Goal: Entertainment & Leisure: Browse casually

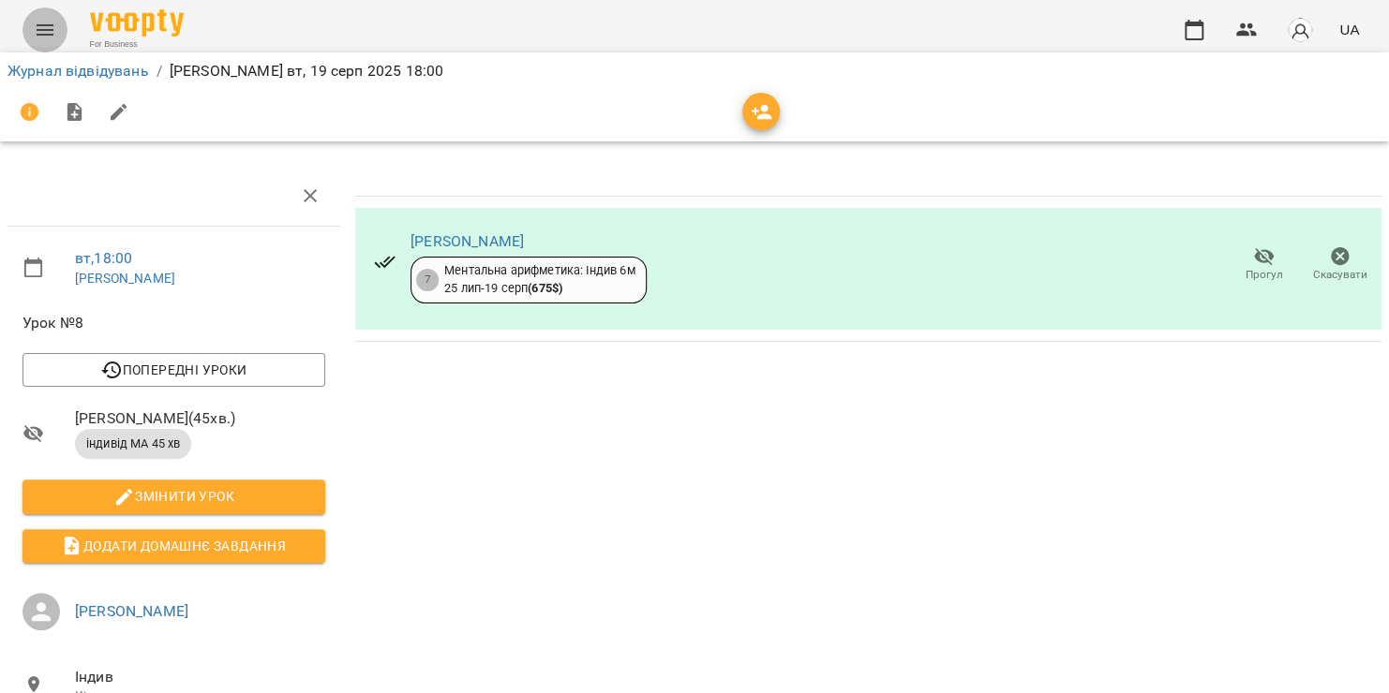
click at [55, 32] on icon "Menu" at bounding box center [45, 30] width 22 height 22
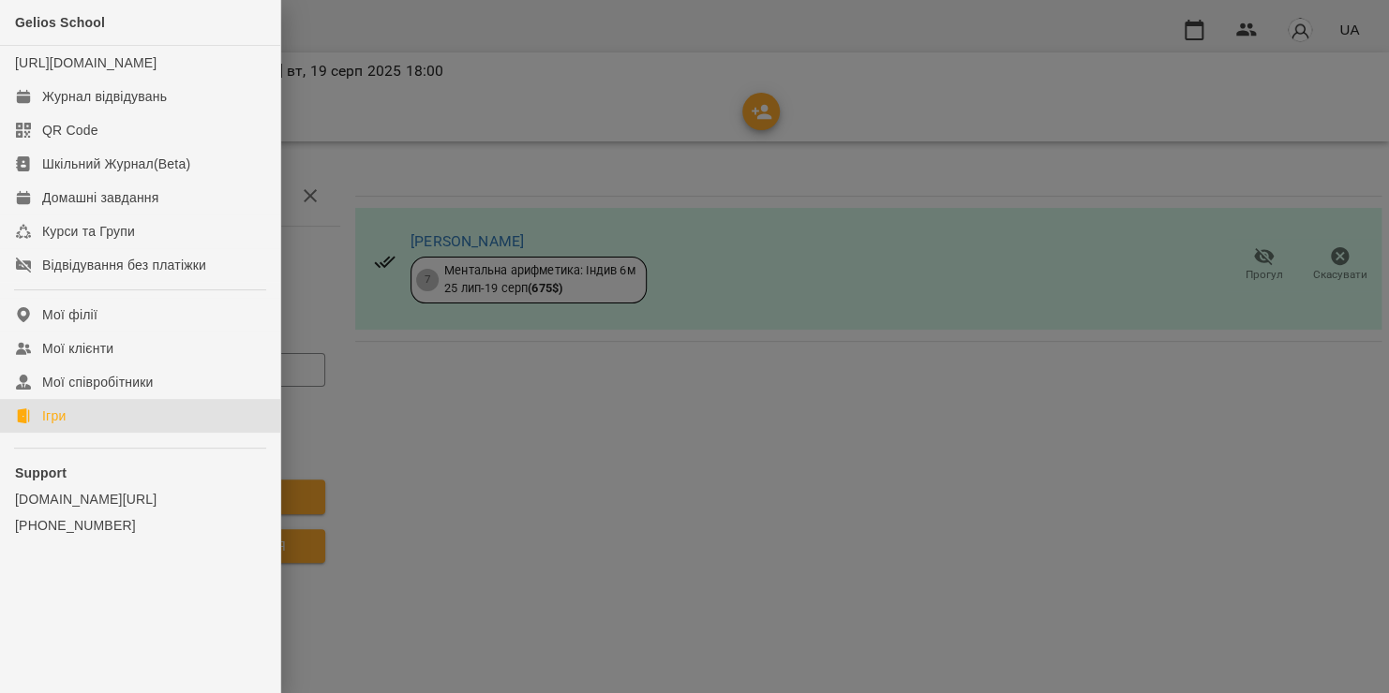
click at [146, 433] on link "Ігри" at bounding box center [140, 416] width 280 height 34
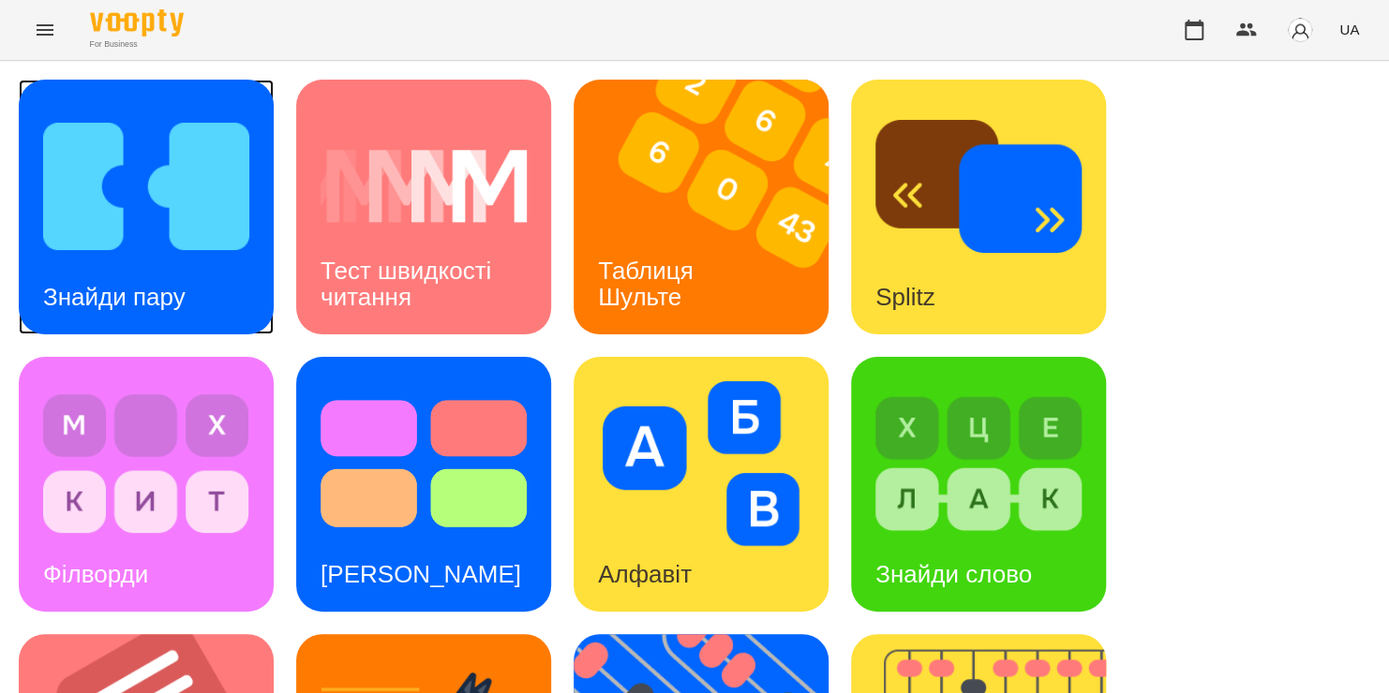
click at [132, 164] on img at bounding box center [146, 186] width 206 height 165
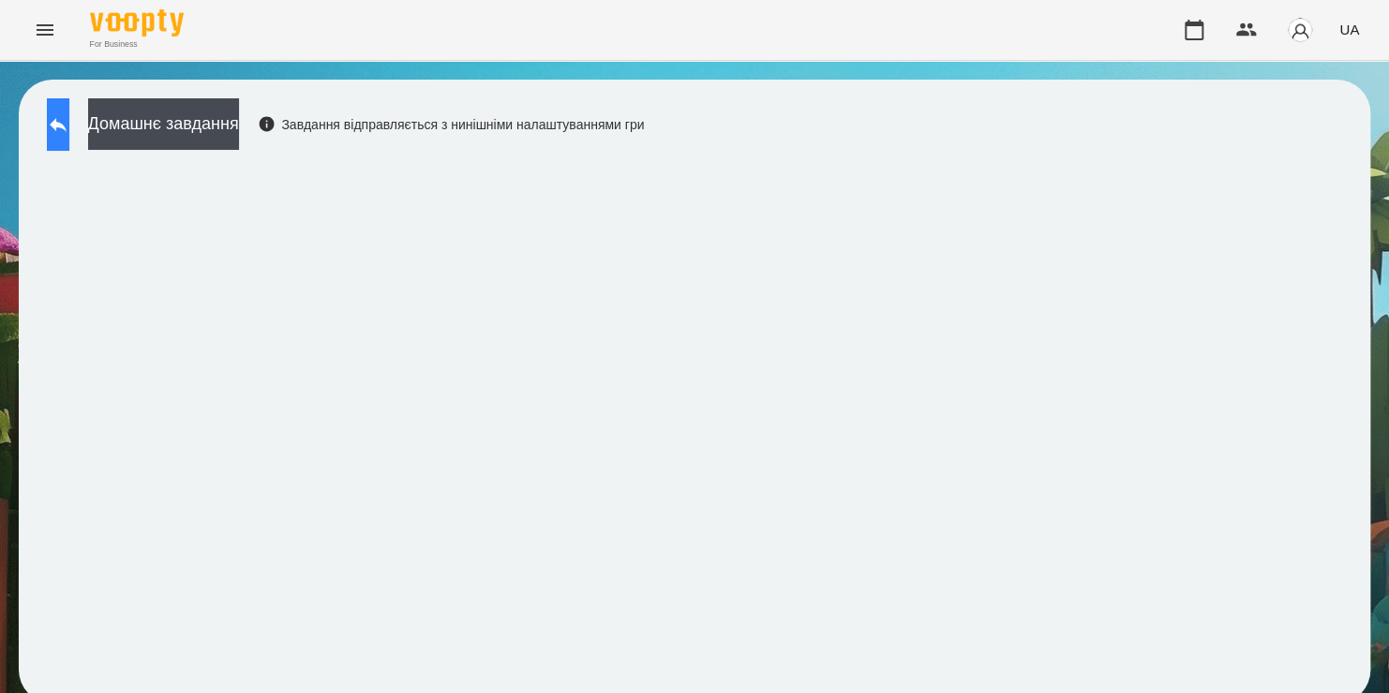
click at [69, 131] on icon at bounding box center [58, 124] width 22 height 22
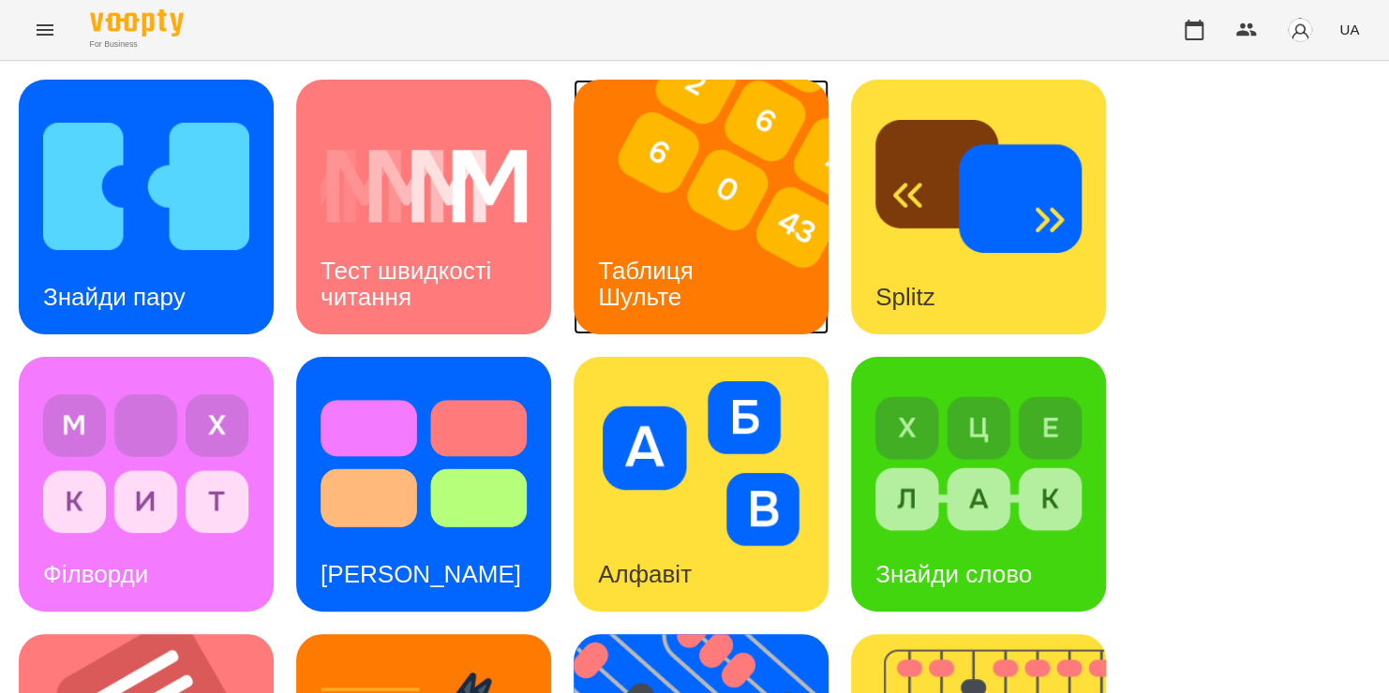
click at [617, 316] on div "Таблиця Шульте" at bounding box center [648, 284] width 151 height 100
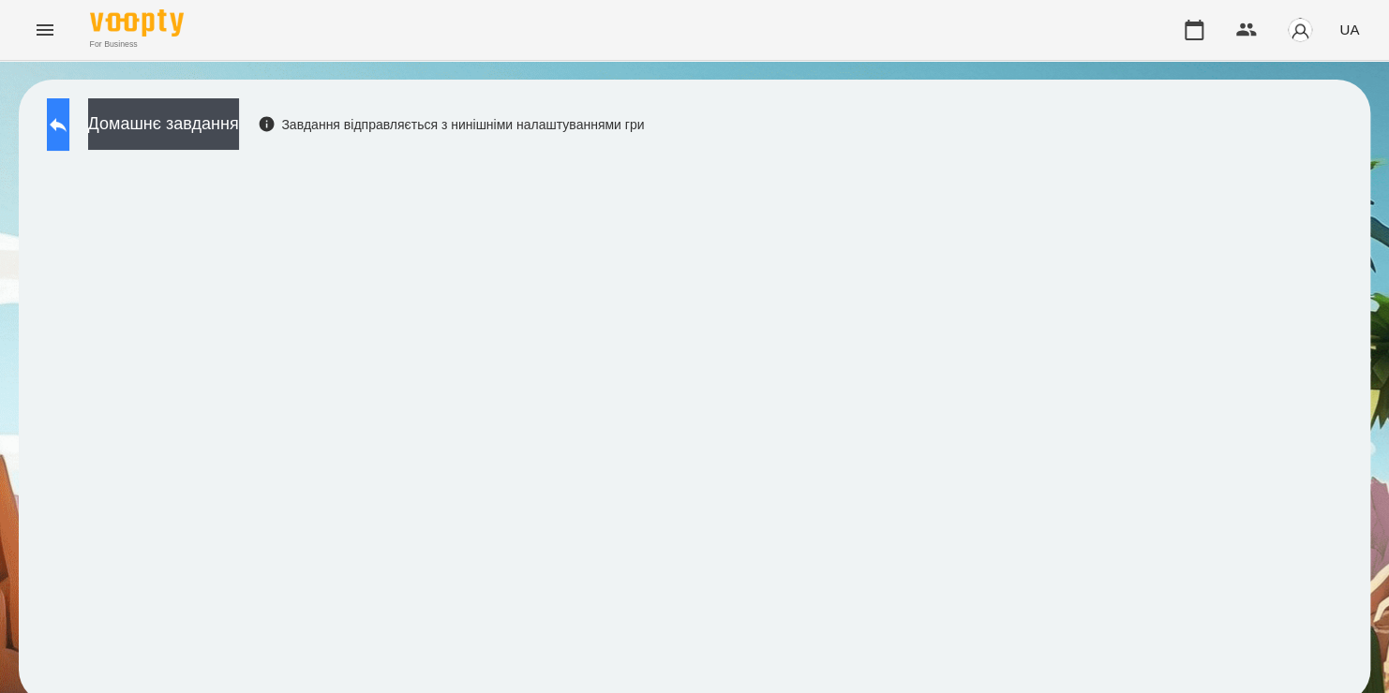
click at [56, 146] on button at bounding box center [58, 124] width 22 height 52
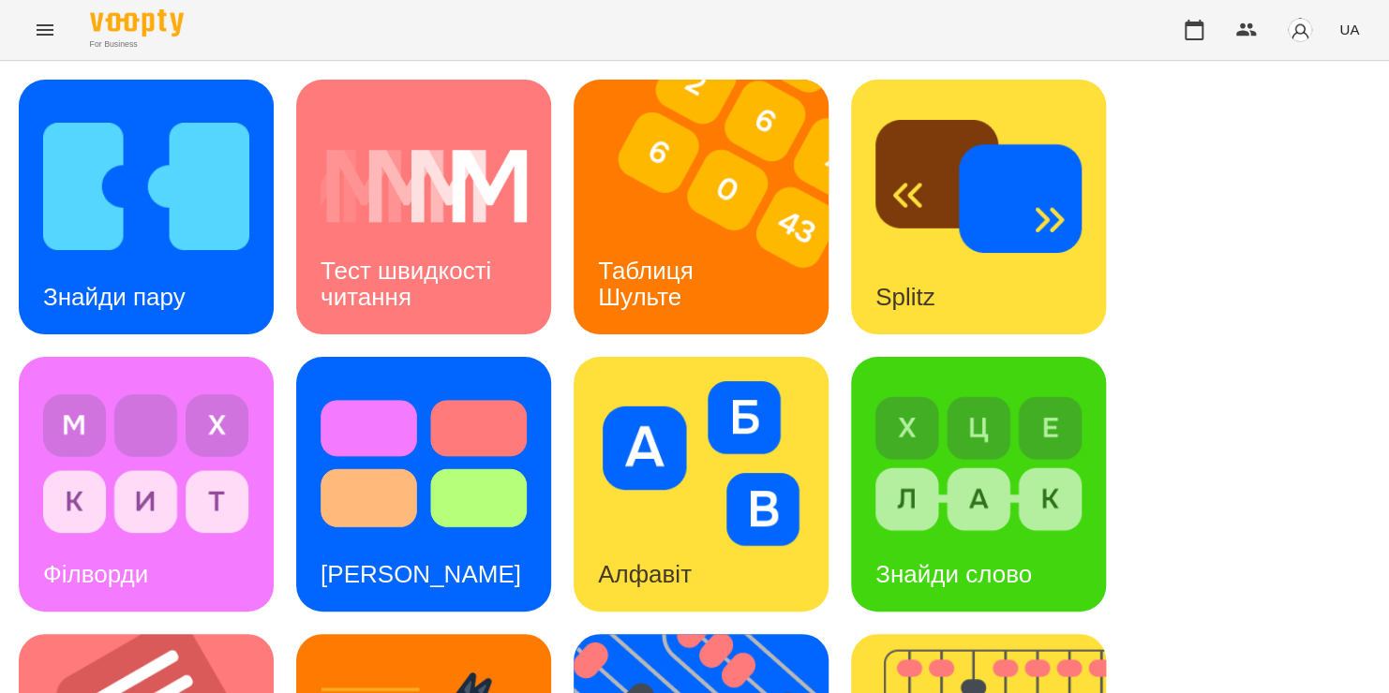
scroll to position [768, 0]
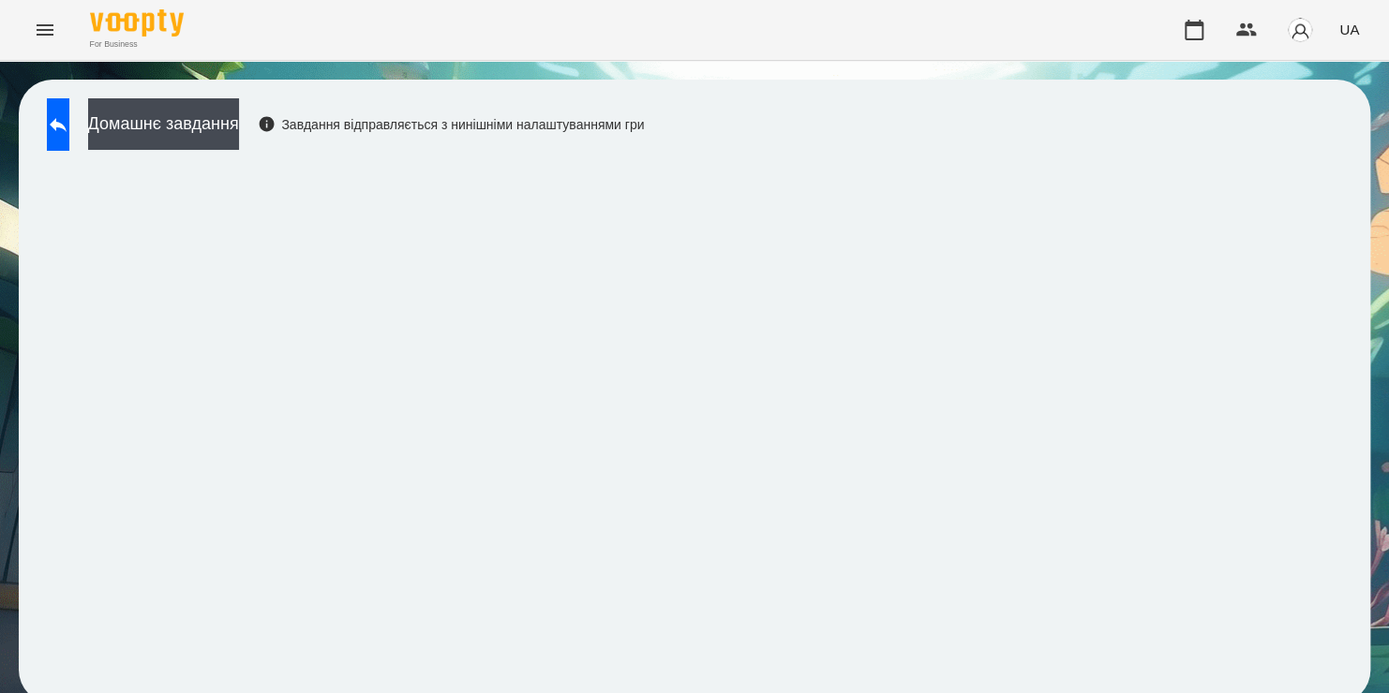
click at [867, 4] on div "For Business UA" at bounding box center [694, 30] width 1389 height 60
